Goal: Task Accomplishment & Management: Manage account settings

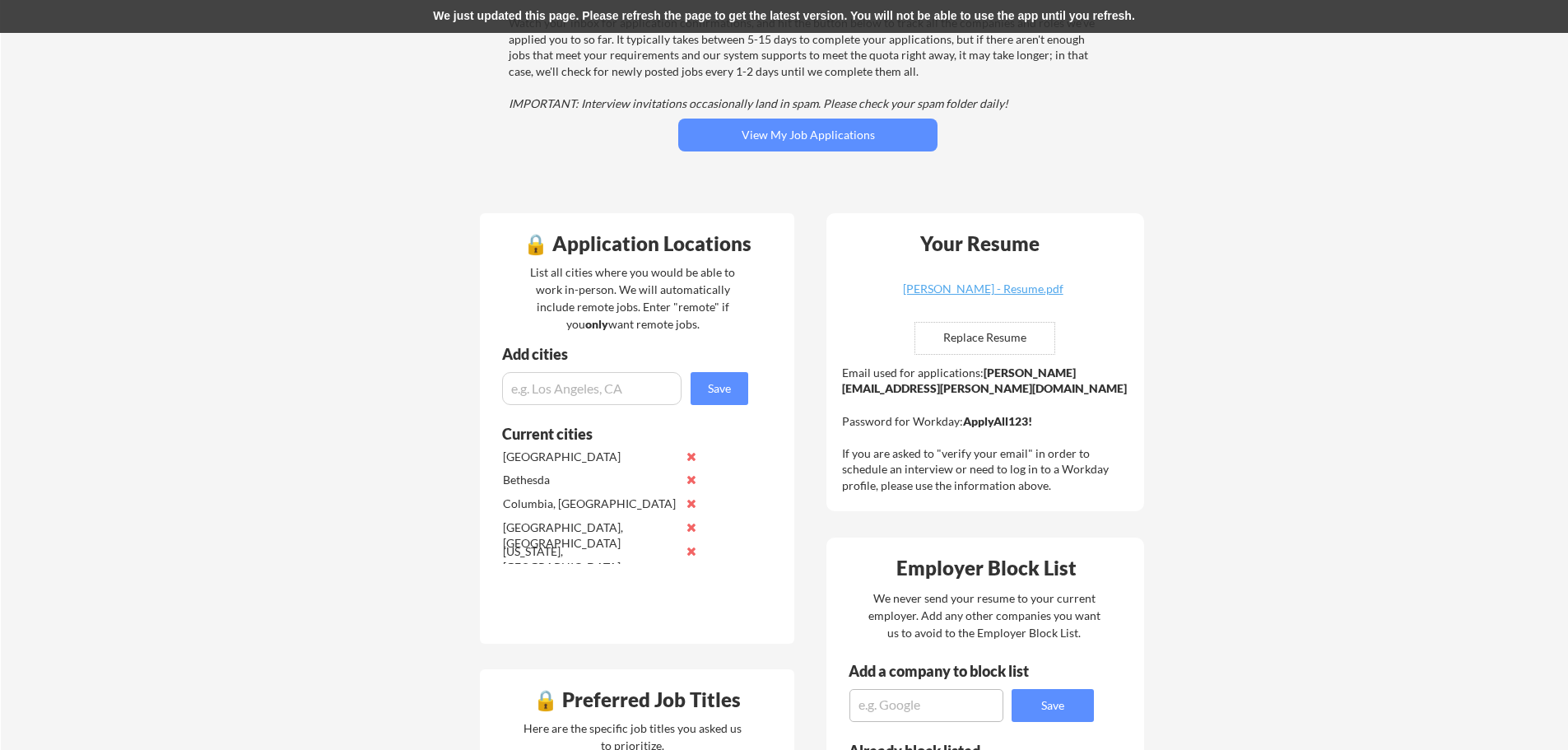
scroll to position [165, 0]
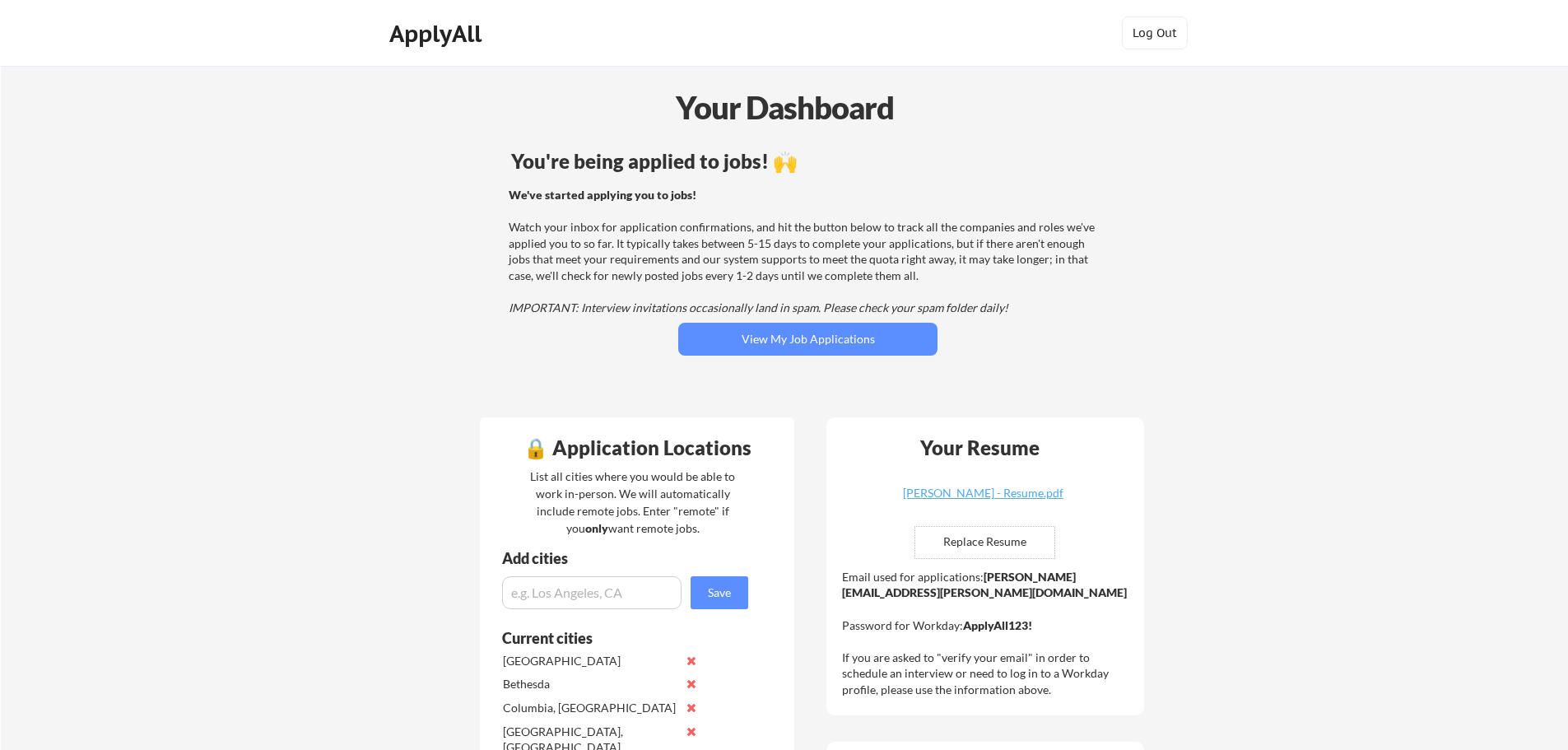
scroll to position [165, 0]
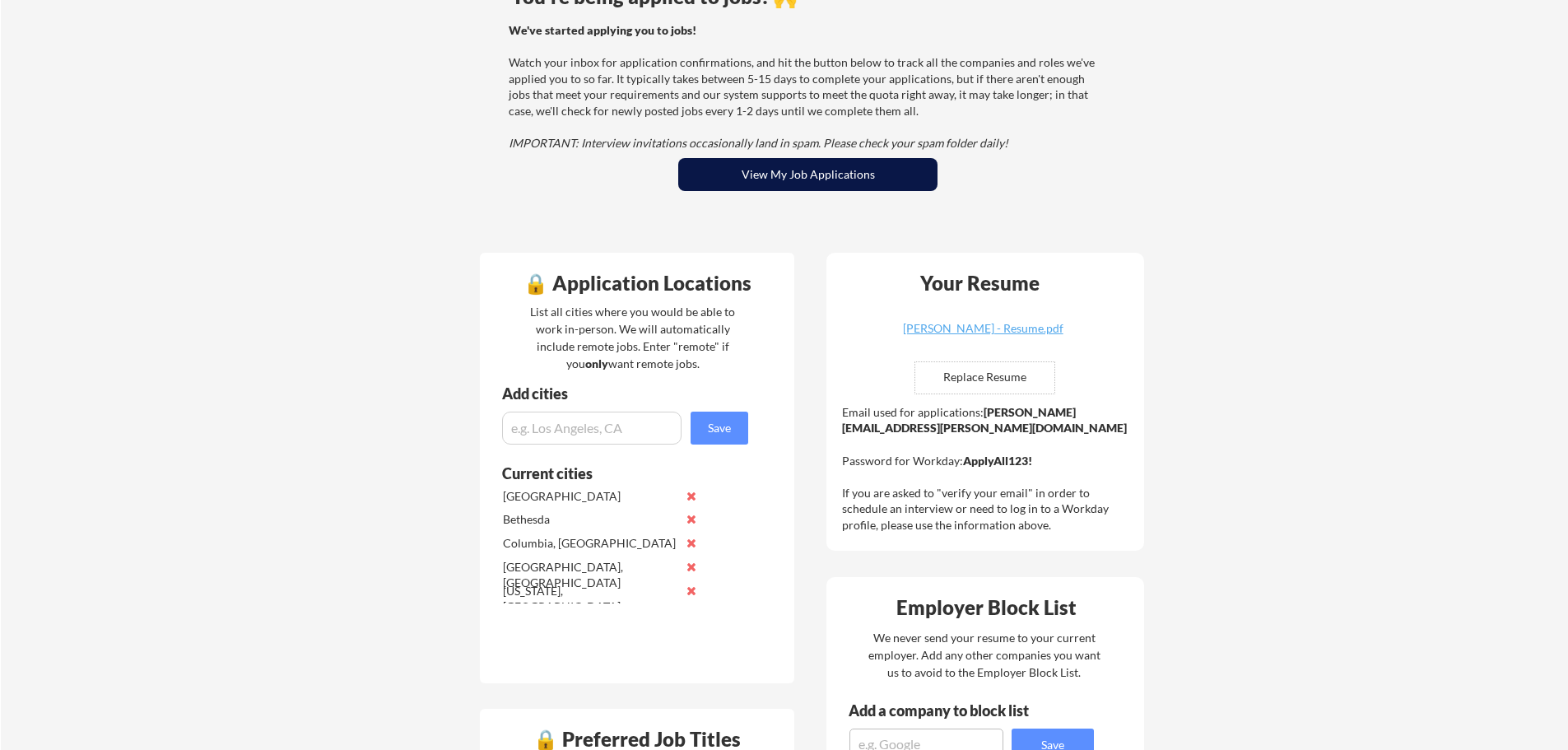
click at [848, 181] on button "View My Job Applications" at bounding box center [807, 175] width 259 height 33
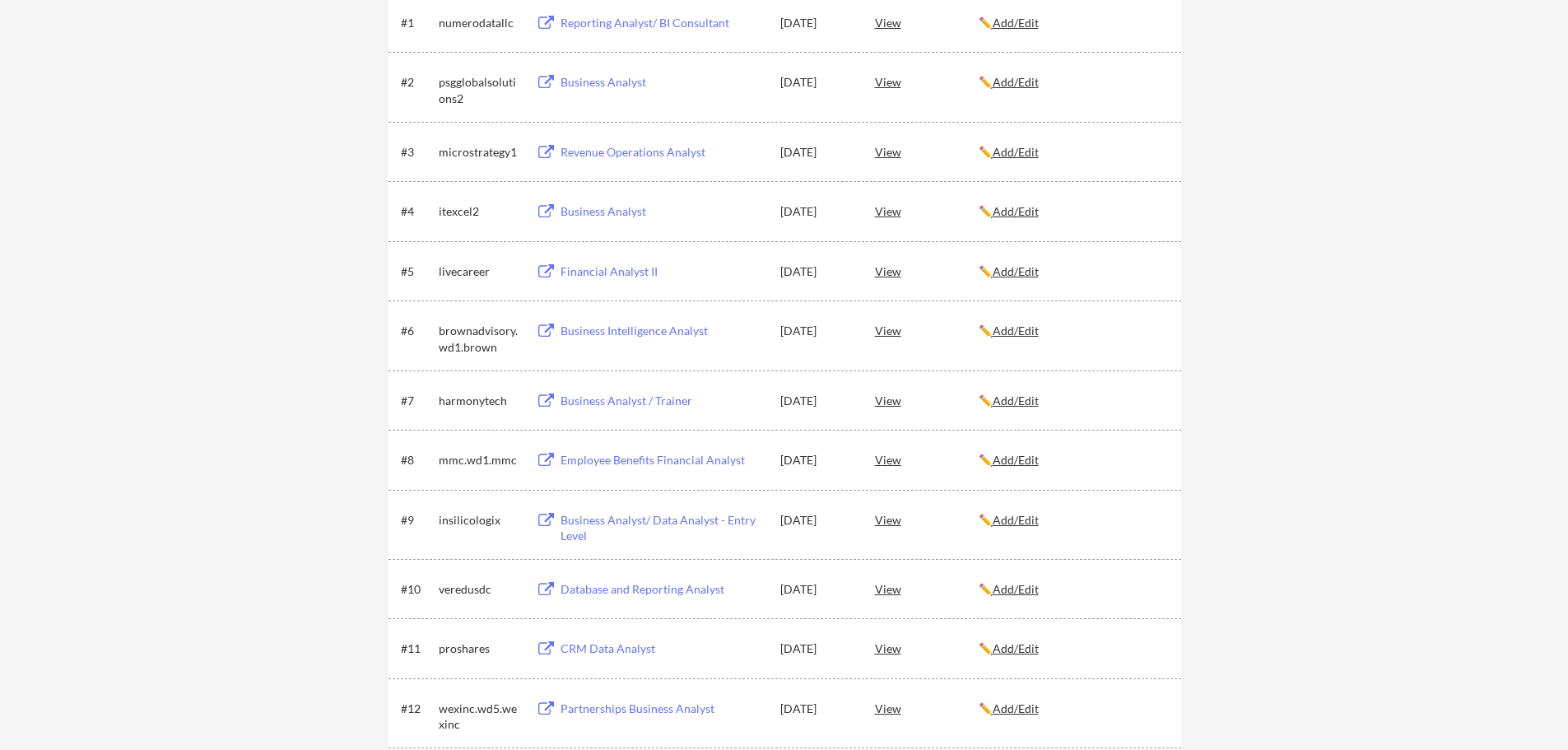
scroll to position [329, 0]
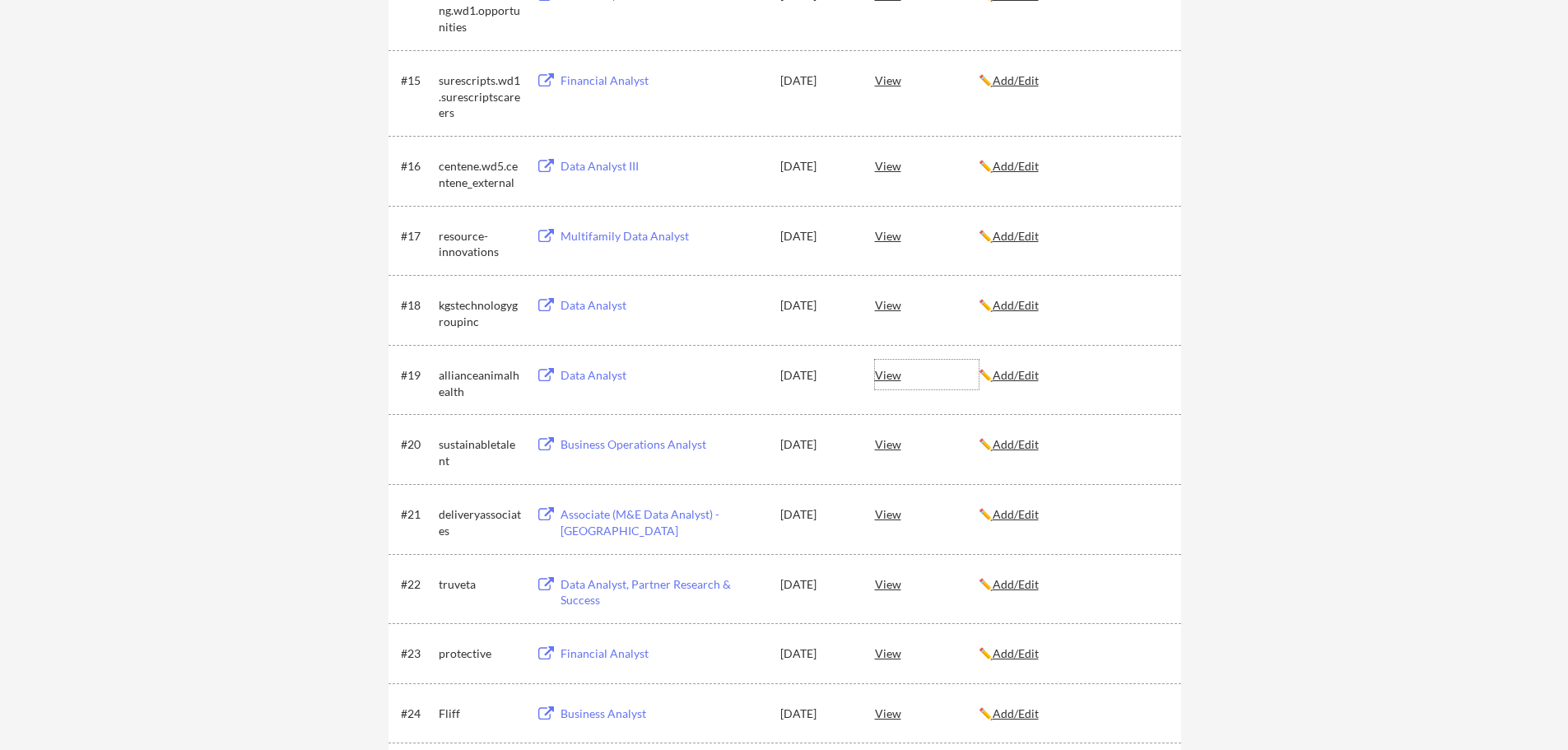
click at [966, 389] on div "View" at bounding box center [927, 375] width 104 height 30
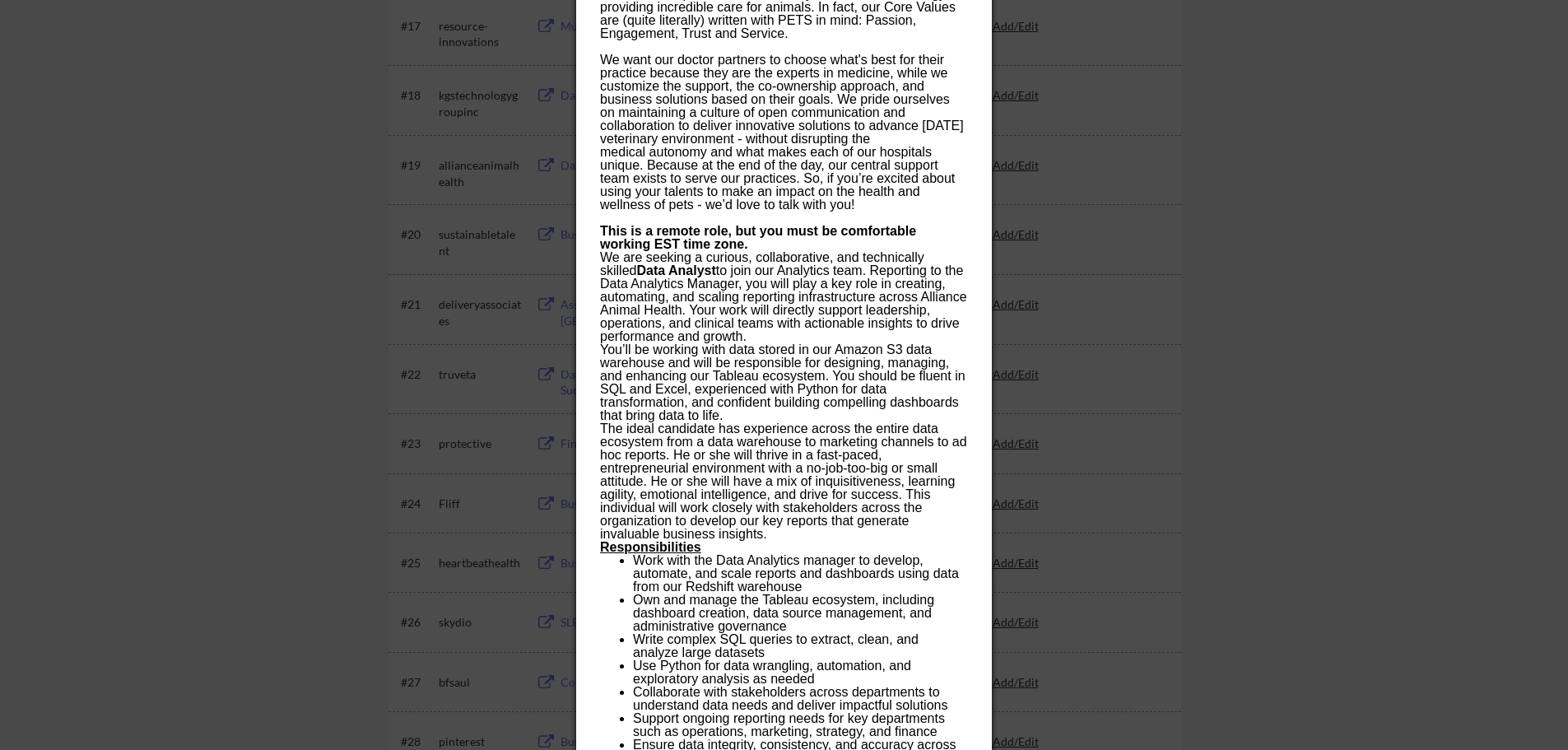
scroll to position [1418, 0]
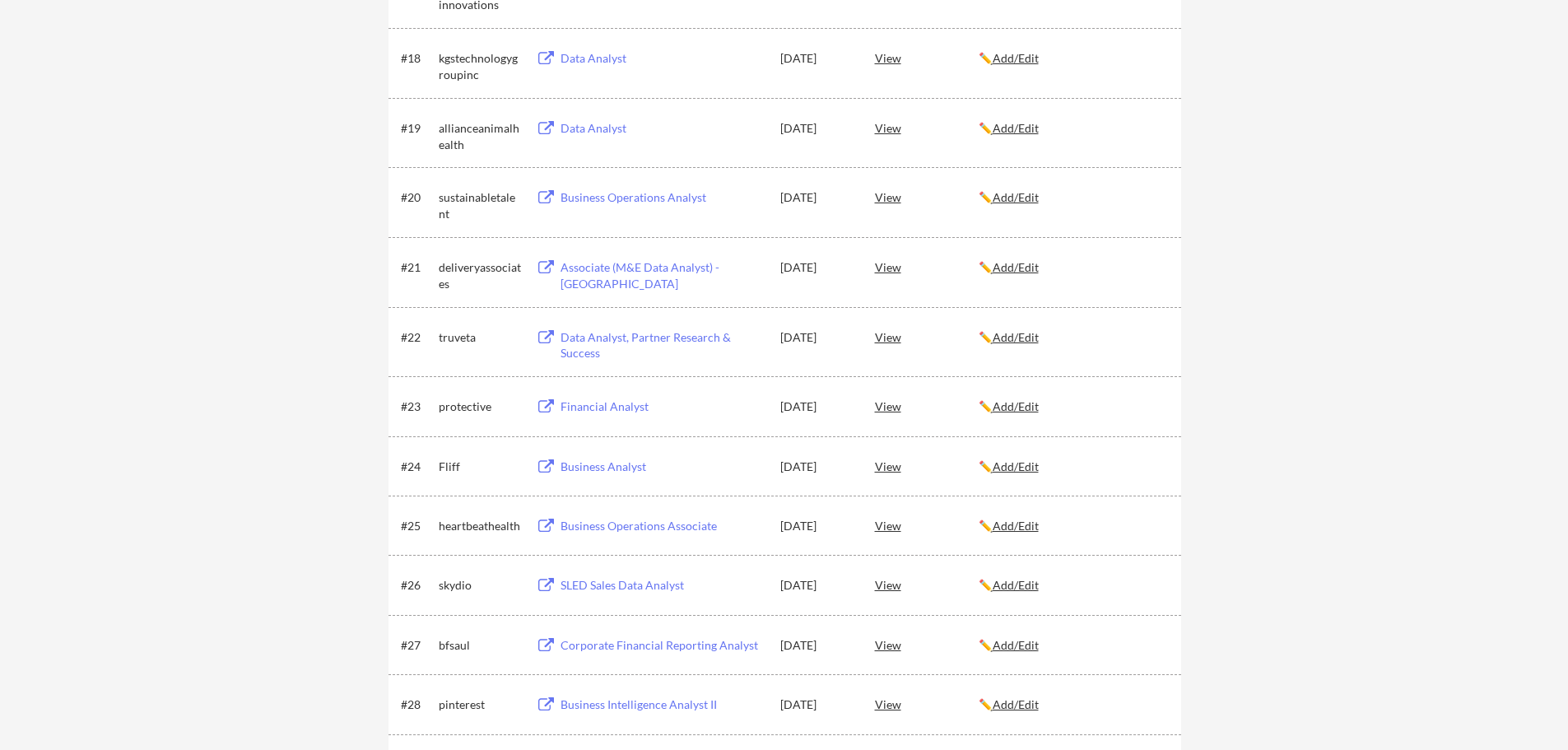
click at [1023, 130] on u "Add/Edit" at bounding box center [1016, 128] width 46 height 14
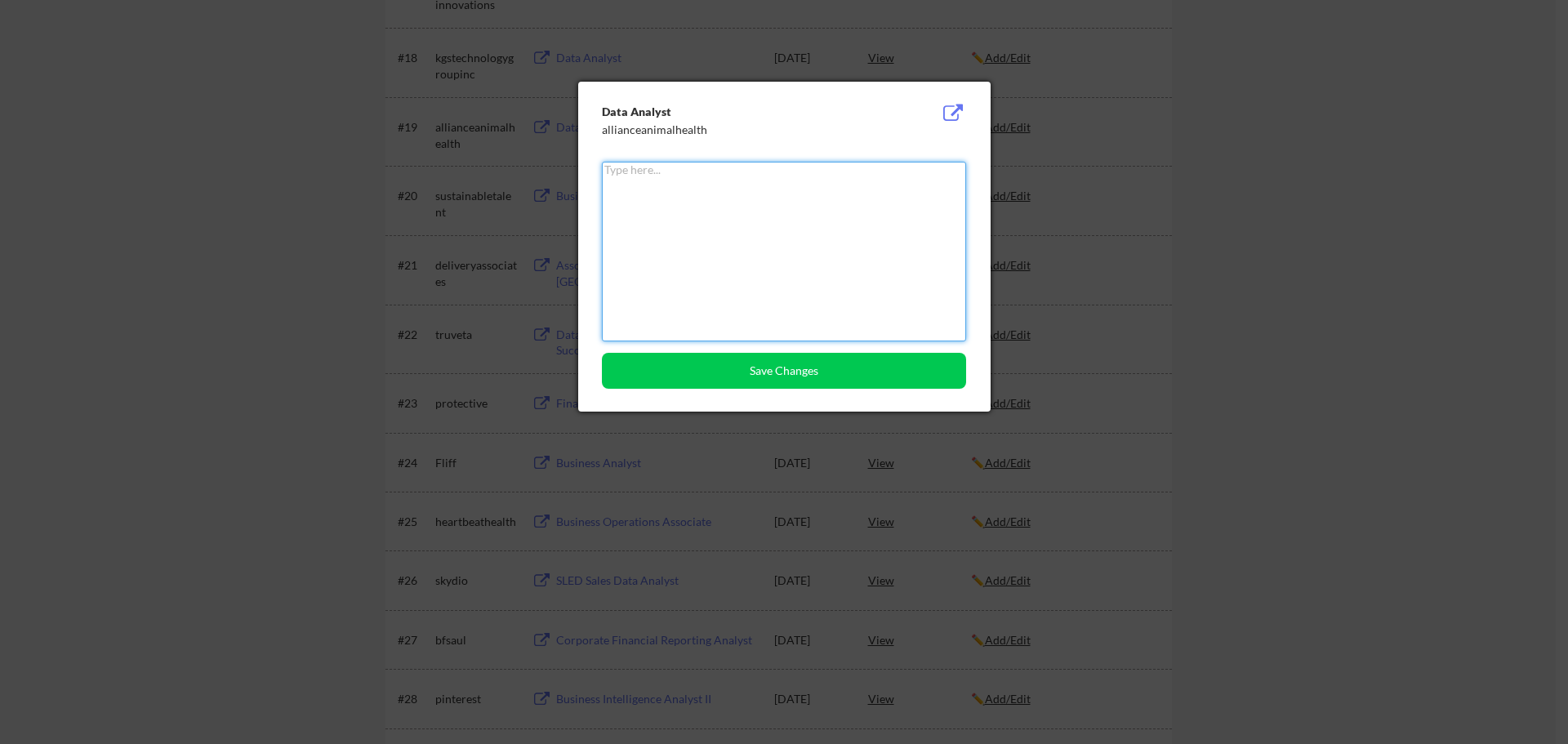
click at [772, 235] on textarea at bounding box center [784, 252] width 364 height 179
type textarea "Declined immediately :("
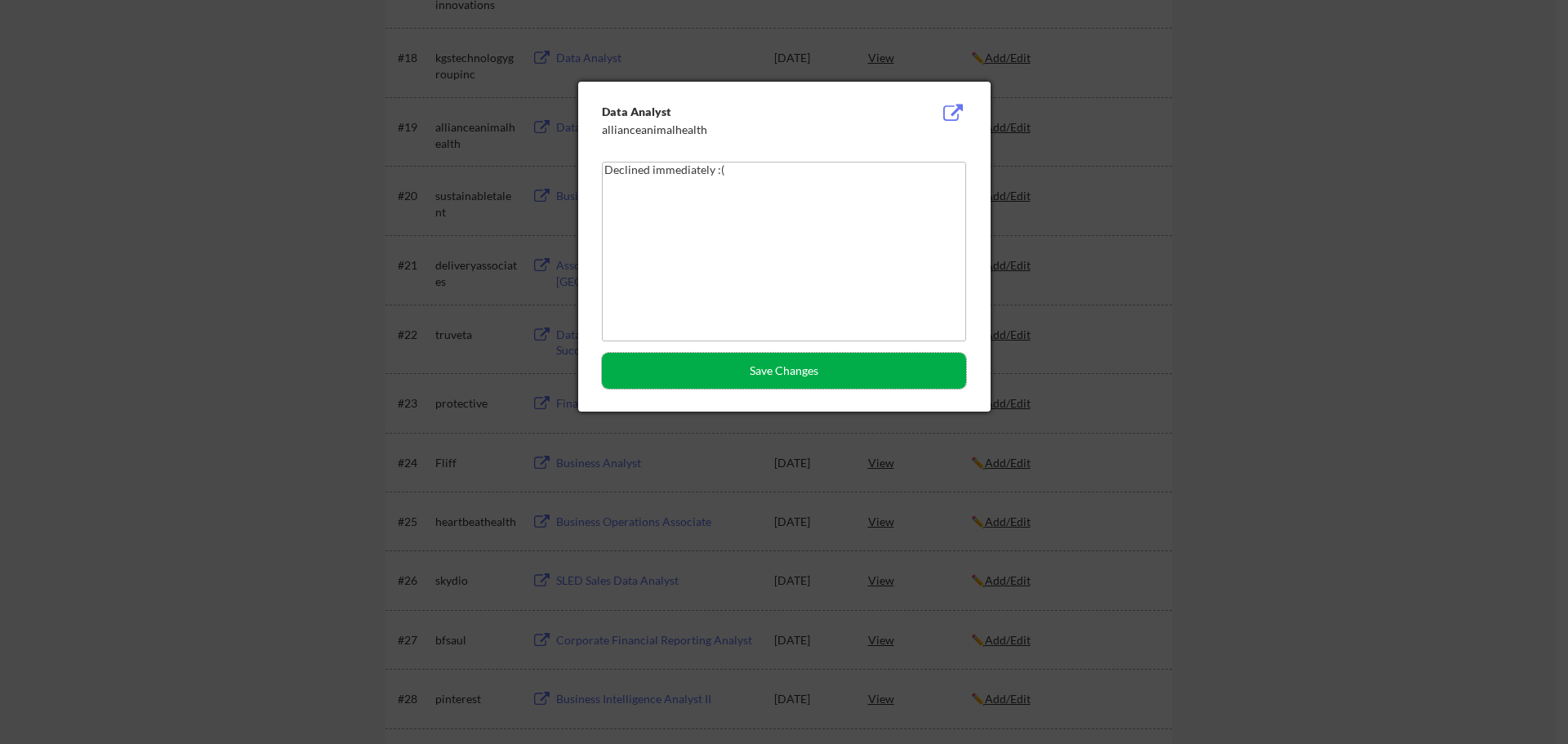
click at [778, 382] on button "Save Changes" at bounding box center [784, 371] width 364 height 36
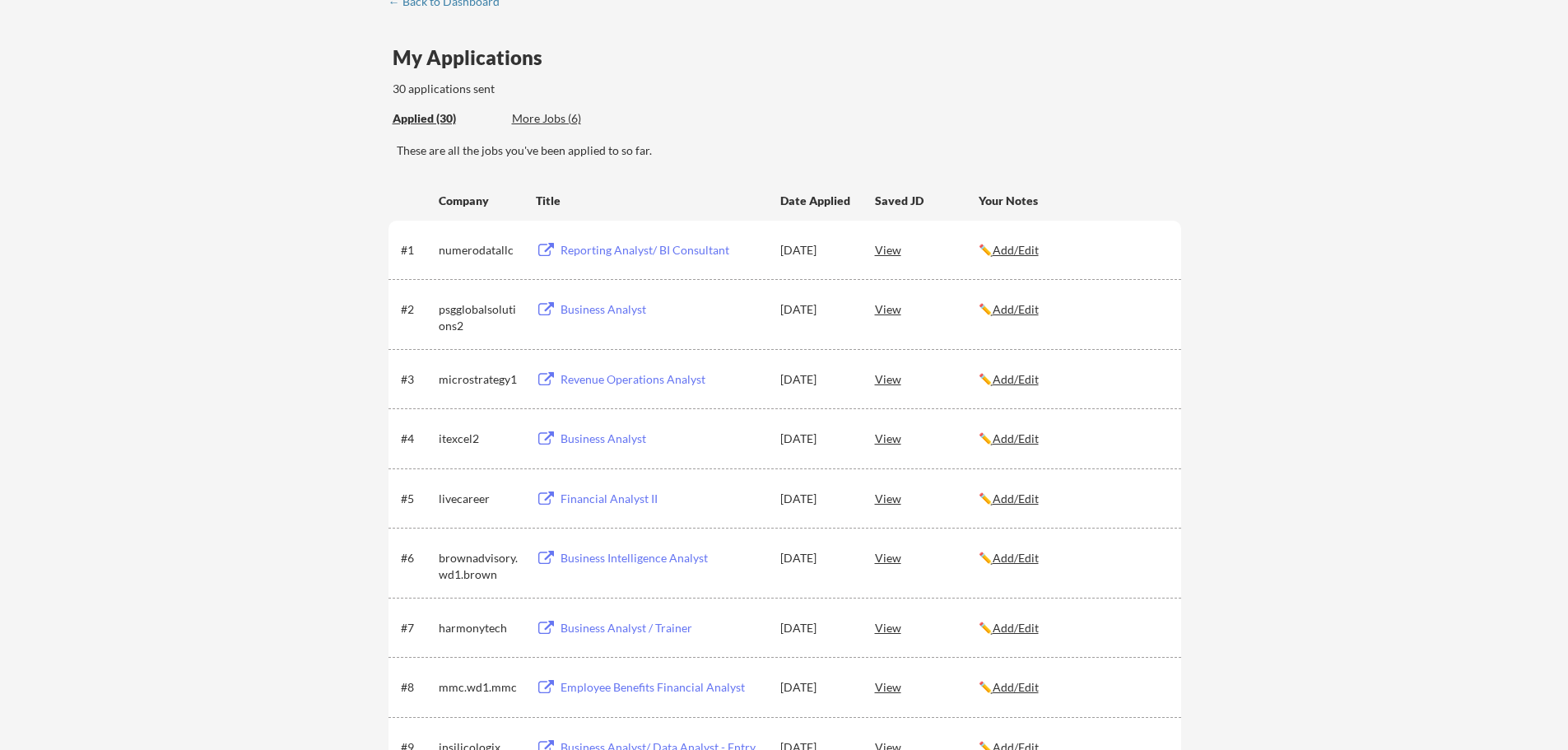
scroll to position [791, 0]
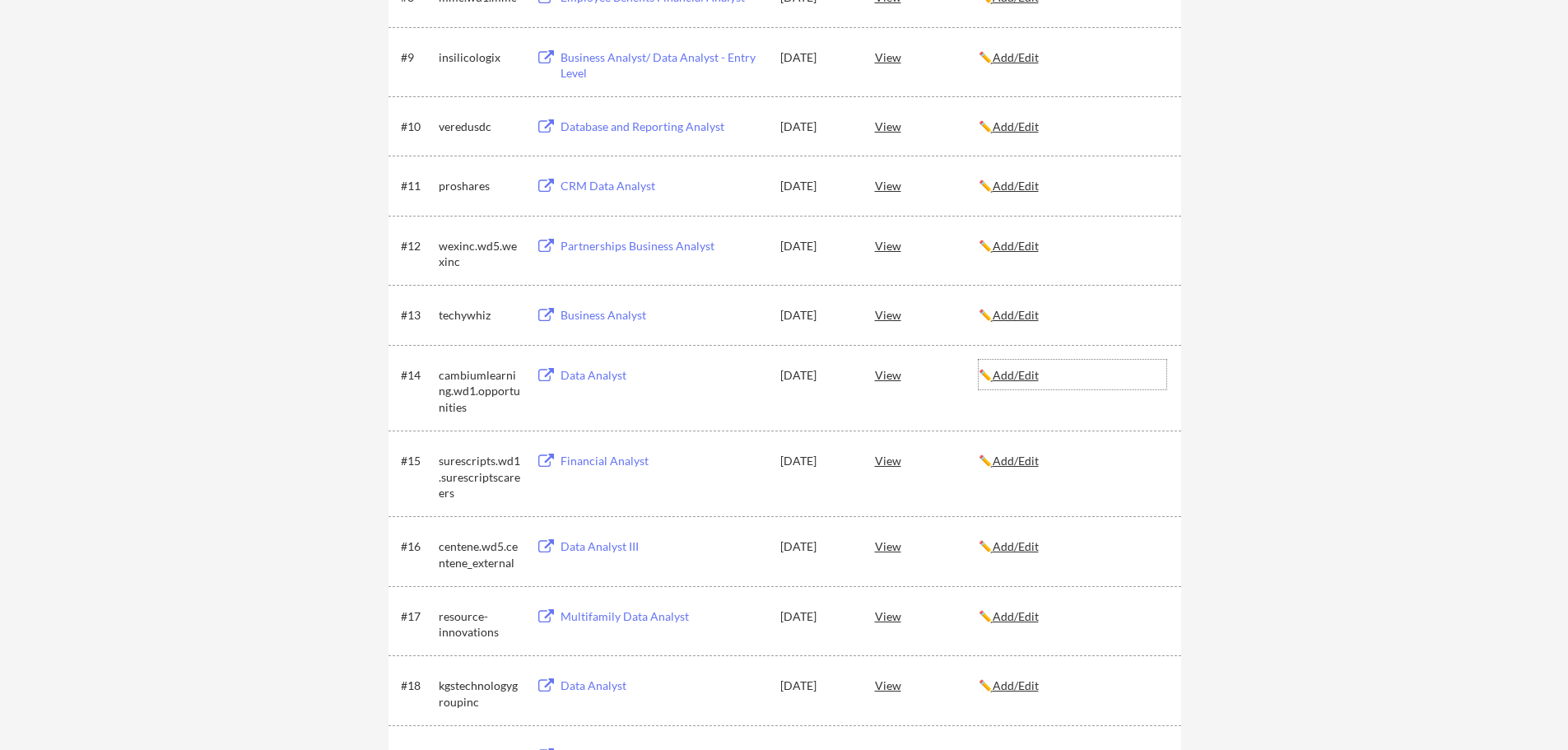
click at [1016, 372] on u "Add/Edit" at bounding box center [1016, 375] width 46 height 14
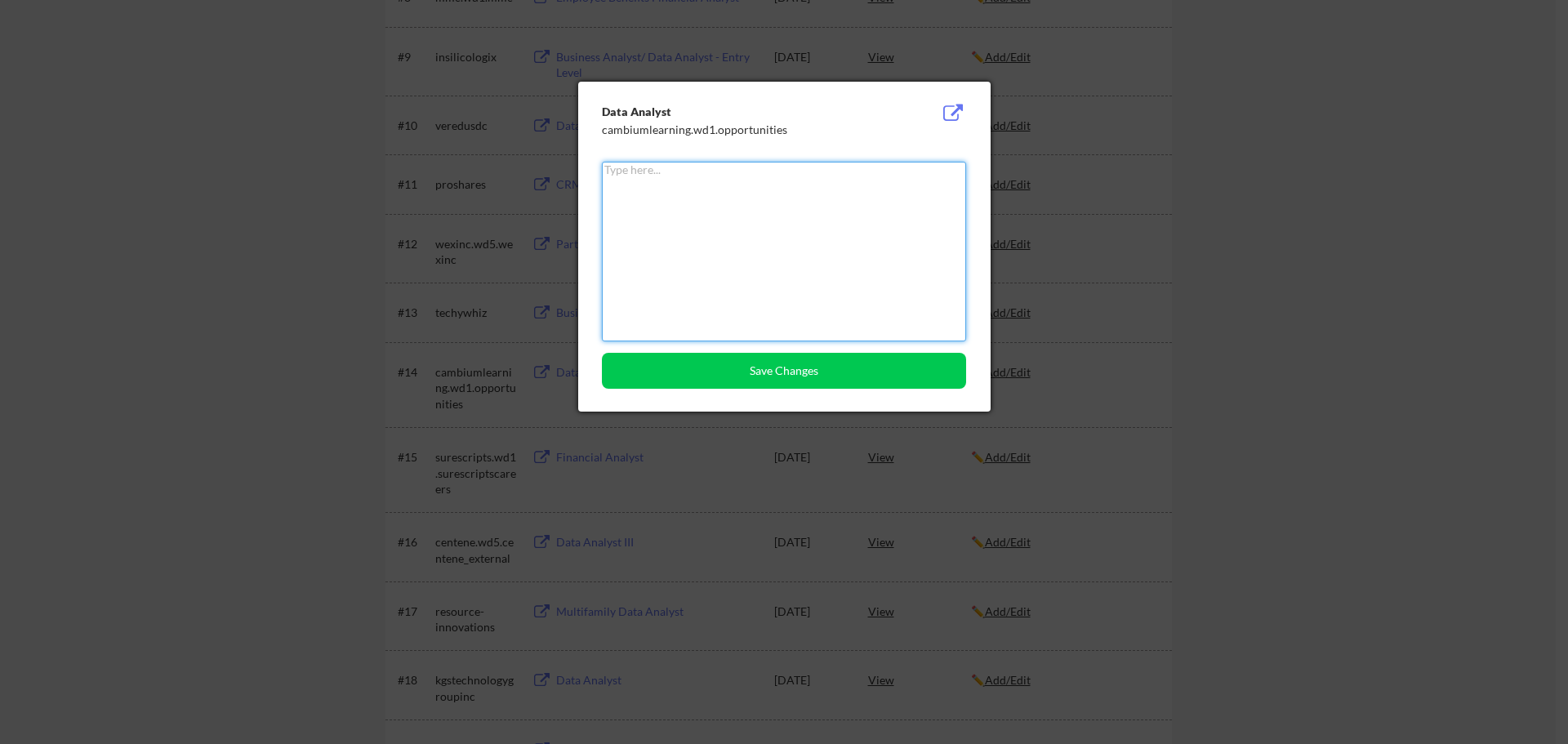
click at [693, 280] on textarea at bounding box center [784, 252] width 364 height 179
type textarea "Position closed"
click at [602, 353] on button "Save Changes" at bounding box center [784, 371] width 364 height 36
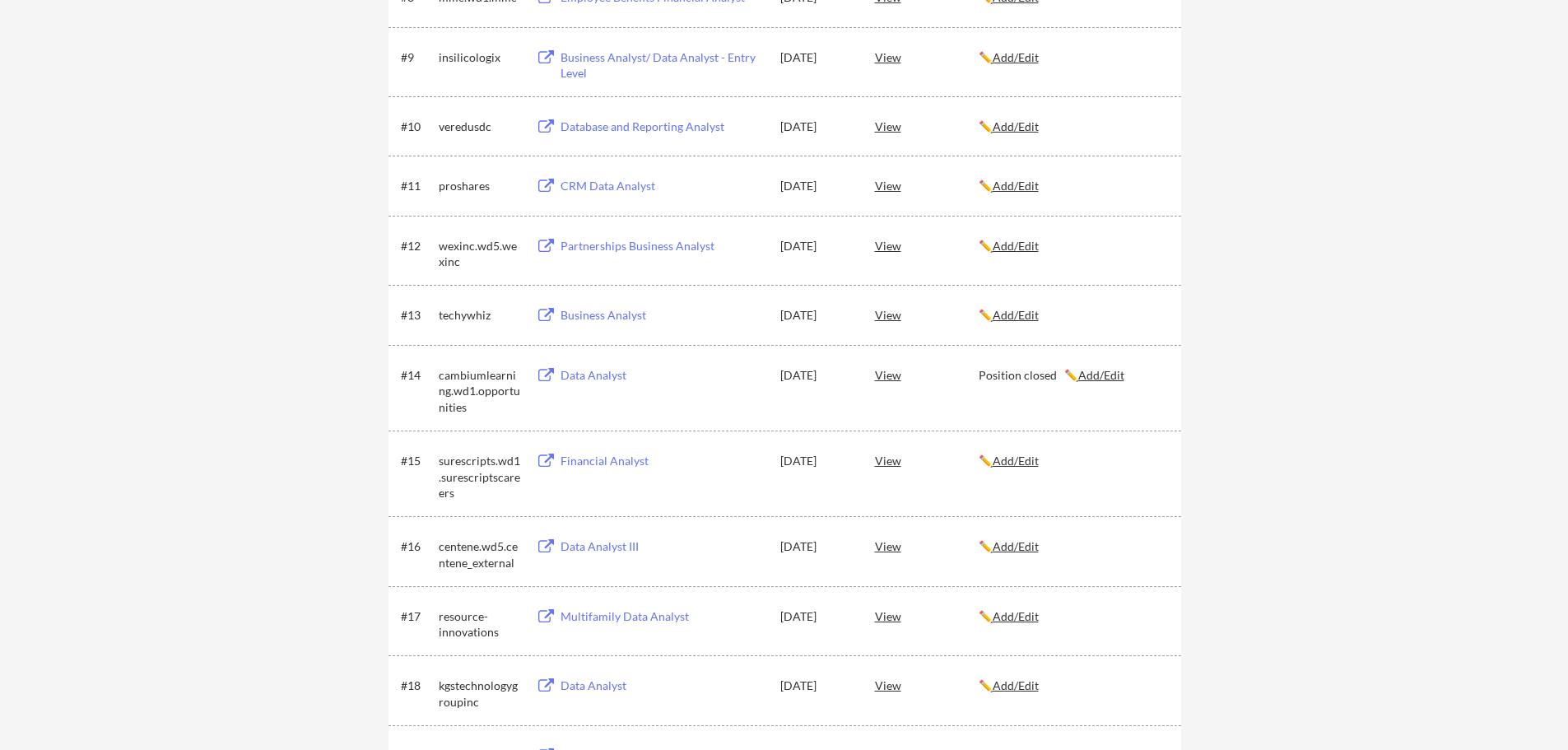
click at [1139, 322] on div "✏️ Add/Edit" at bounding box center [1072, 315] width 187 height 17
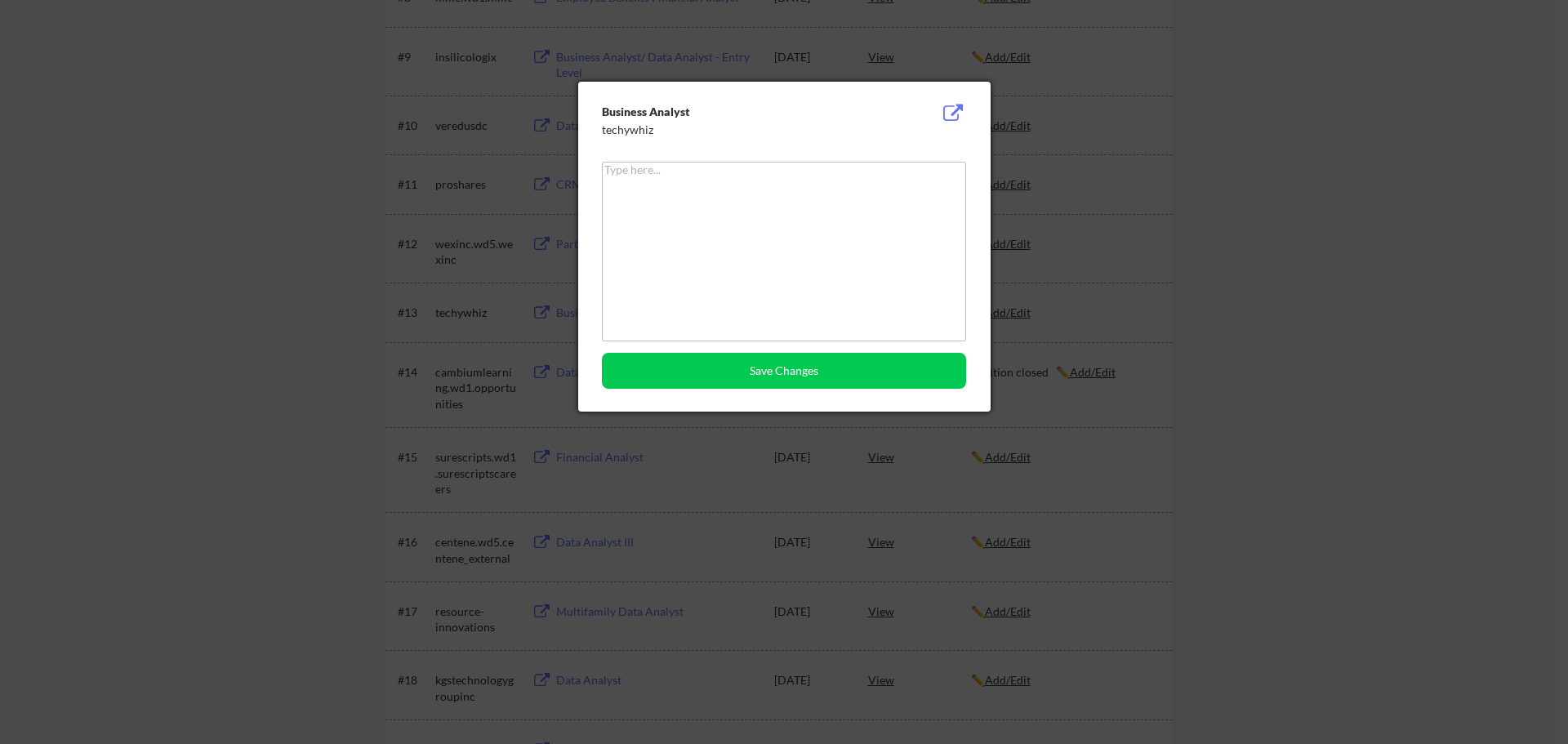
click at [1174, 297] on div at bounding box center [784, 372] width 1568 height 744
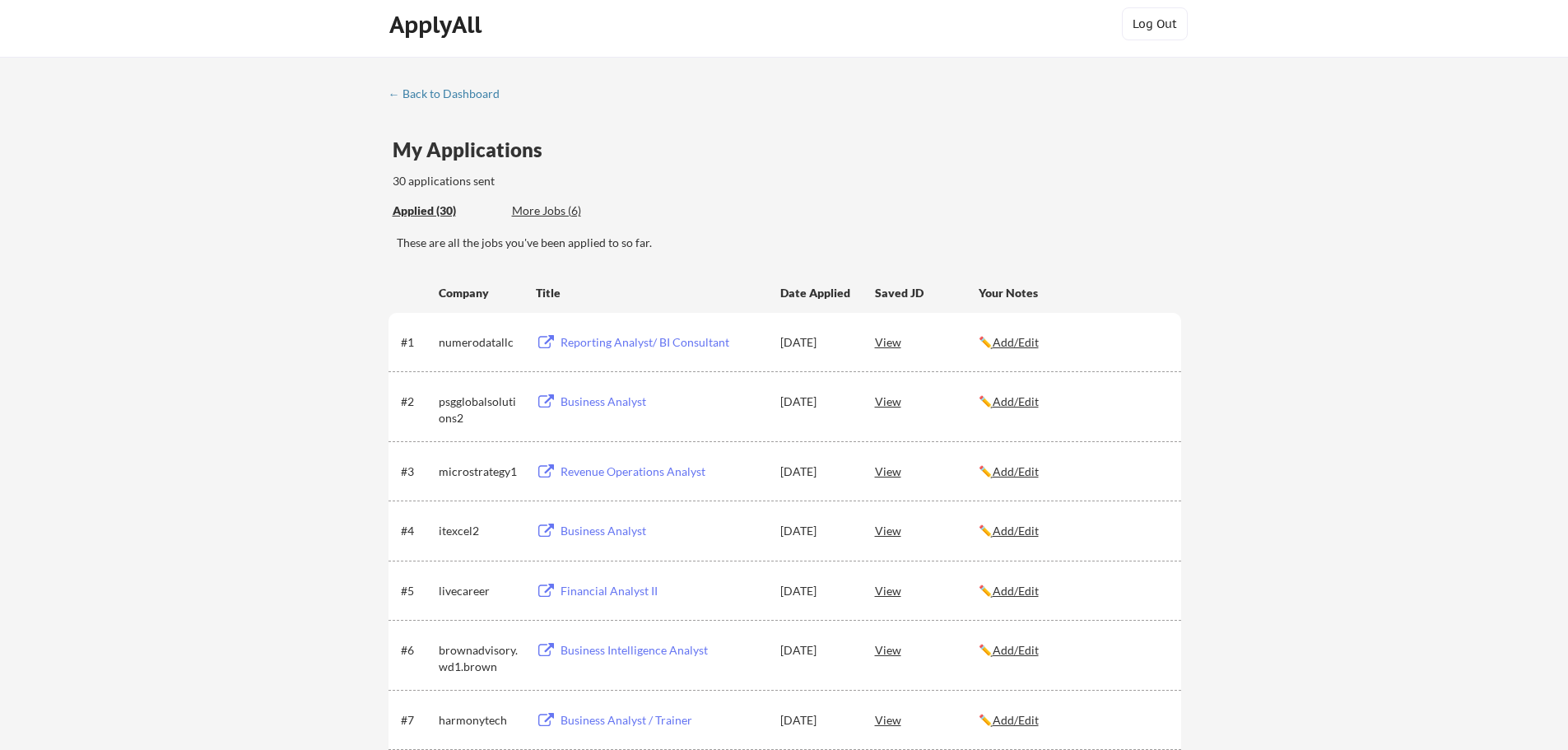
scroll to position [0, 0]
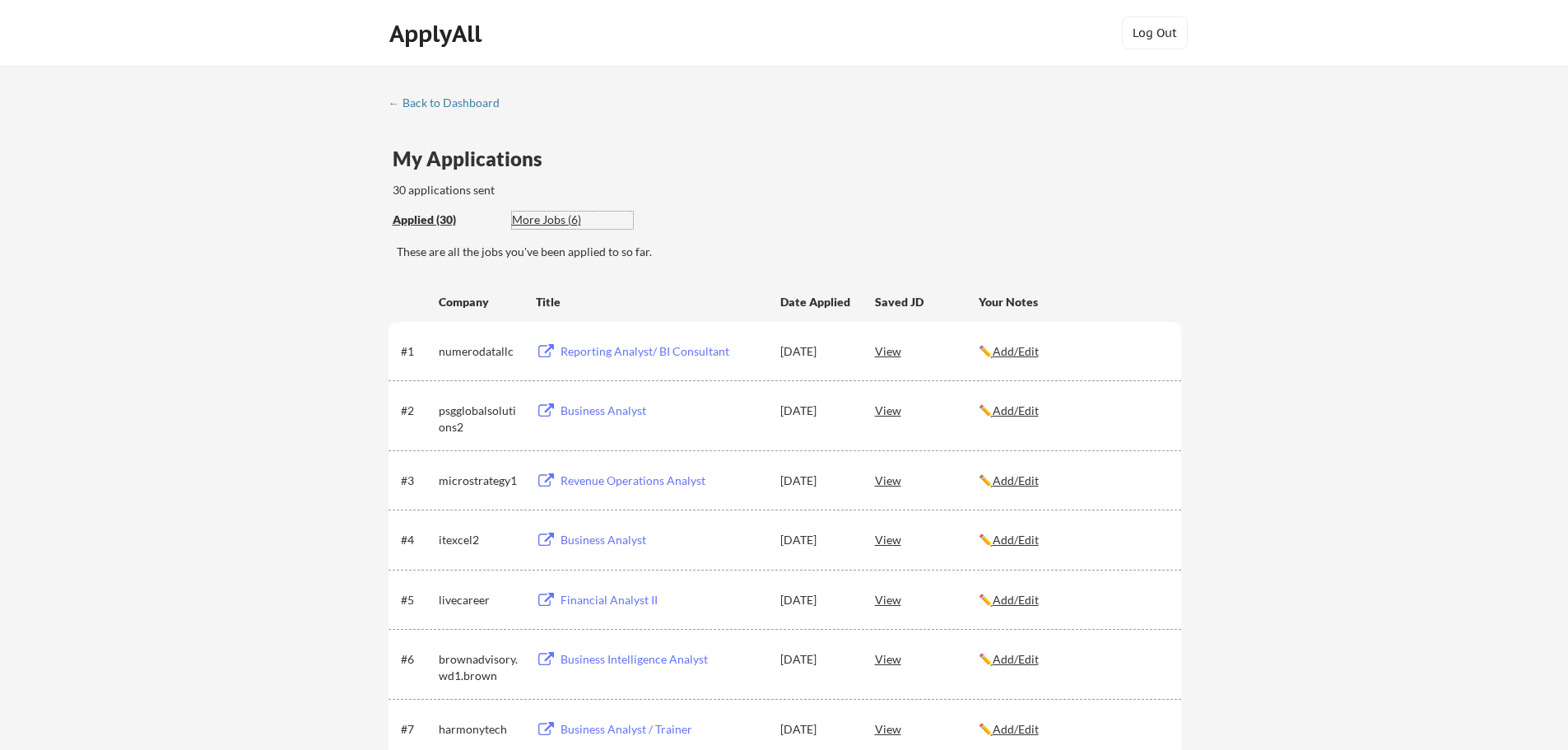
click at [541, 217] on div "More Jobs (6)" at bounding box center [573, 220] width 121 height 17
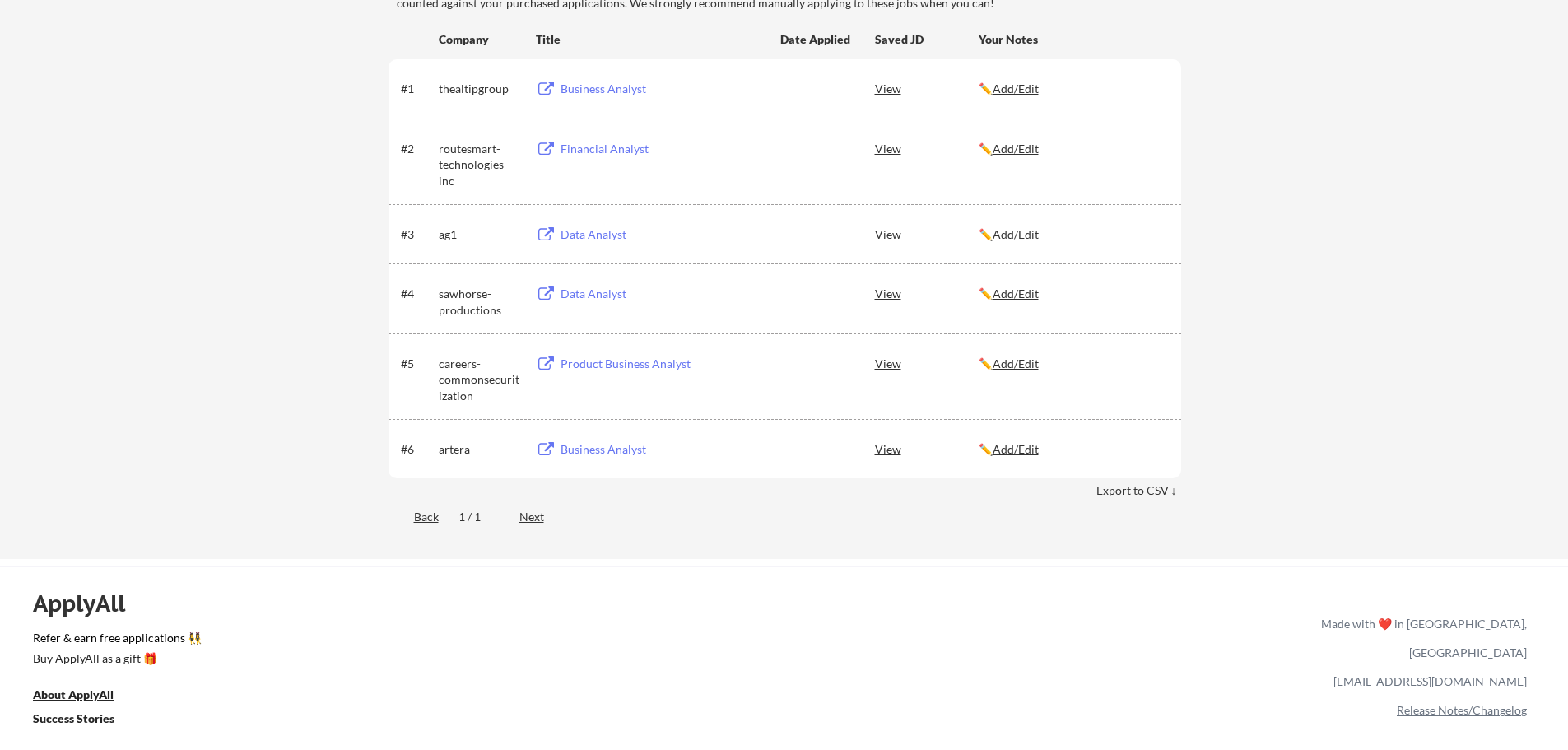
scroll to position [165, 0]
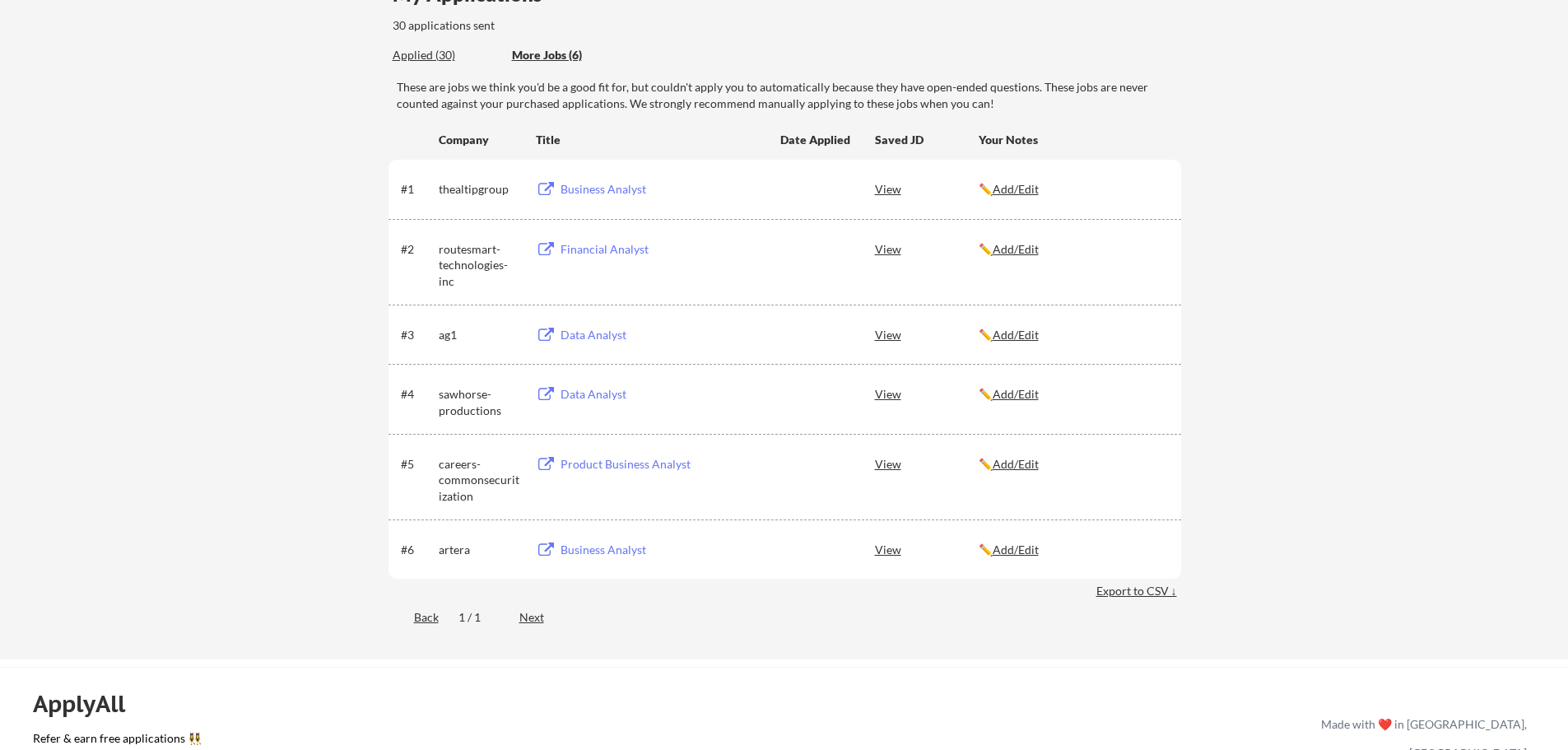
click at [875, 188] on div "View" at bounding box center [927, 189] width 104 height 30
drag, startPoint x: 245, startPoint y: 357, endPoint x: 241, endPoint y: 318, distance: 39.2
click at [245, 356] on div "← Back to Dashboard My Applications 30 applications sent Applied (30) More Jobs…" at bounding box center [784, 280] width 1568 height 758
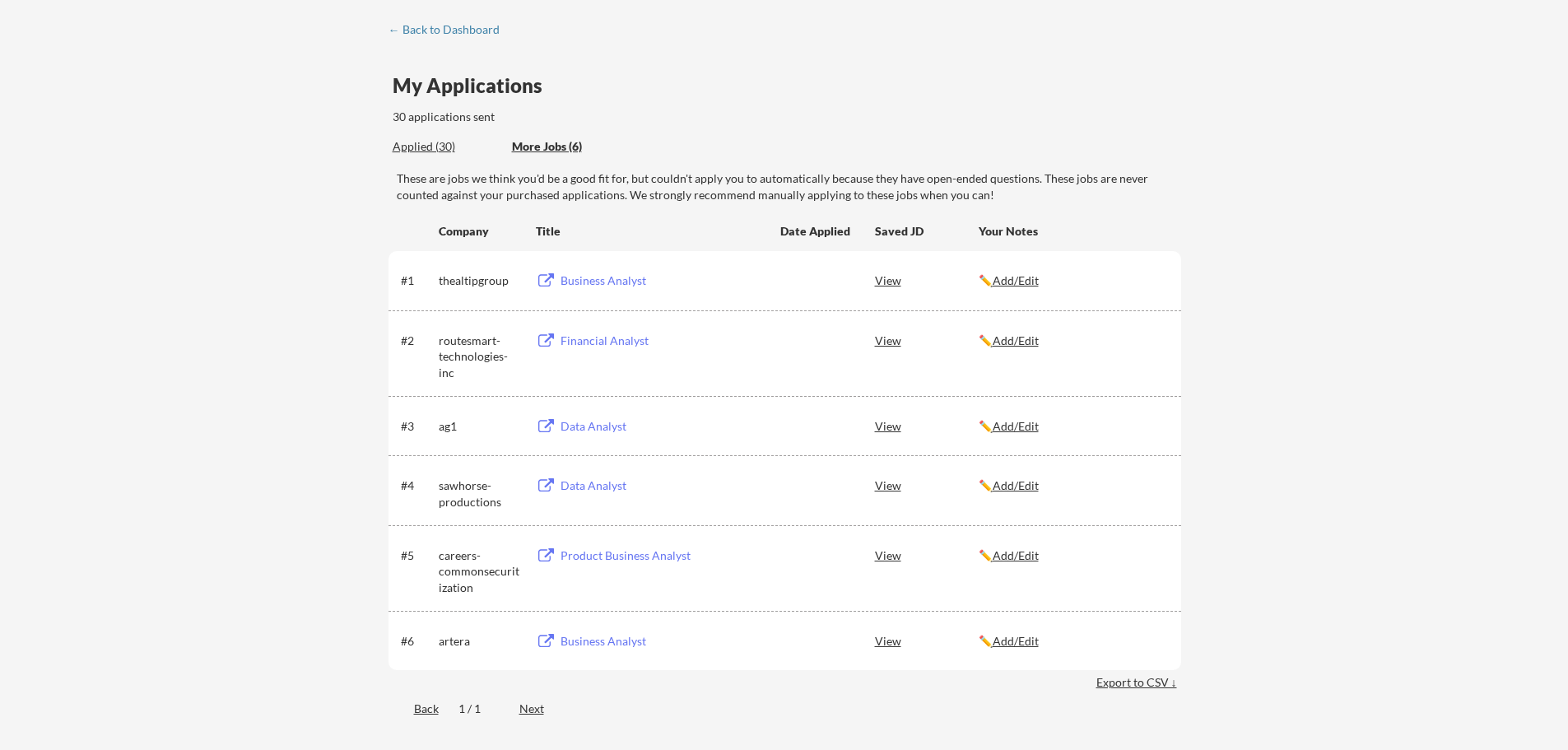
scroll to position [0, 0]
